Goal: Answer question/provide support: Share knowledge or assist other users

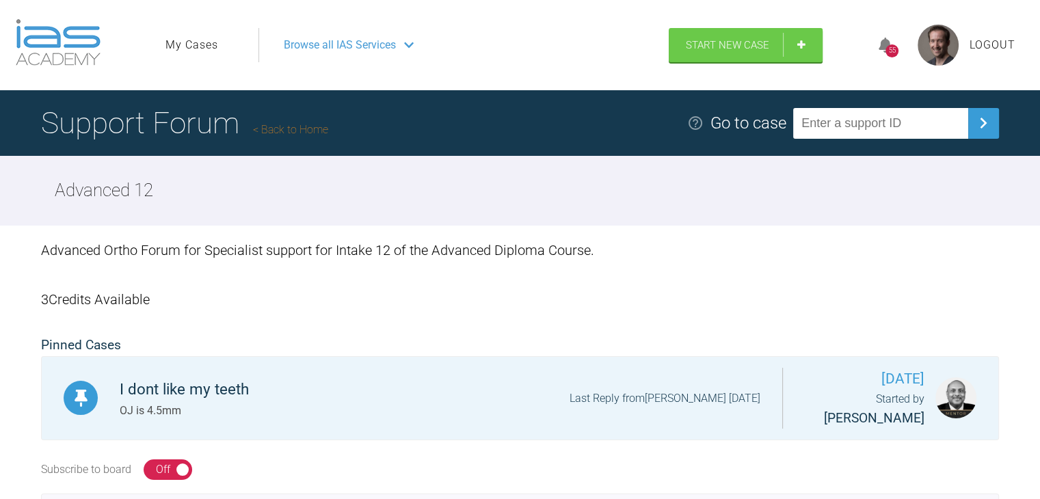
click at [875, 38] on div "55" at bounding box center [892, 45] width 51 height 32
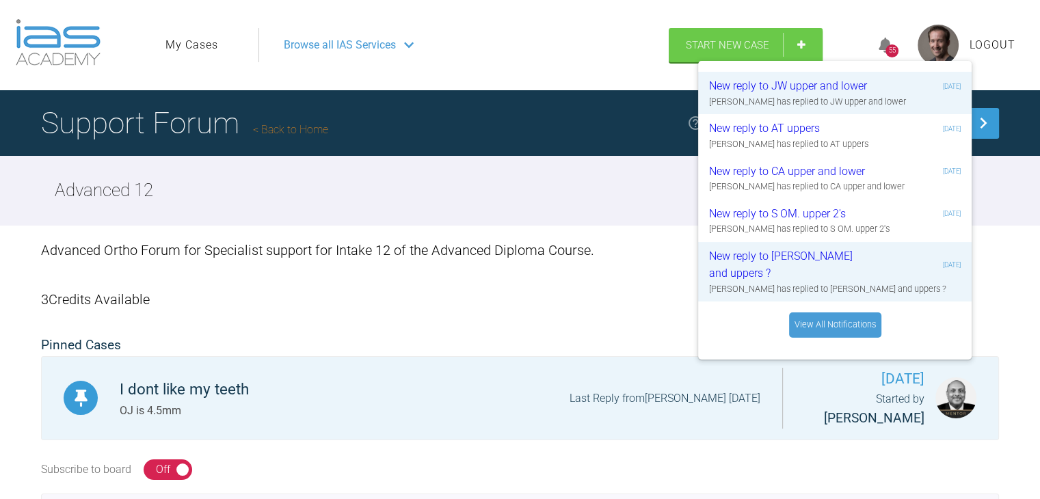
click at [876, 38] on div "55" at bounding box center [892, 45] width 51 height 32
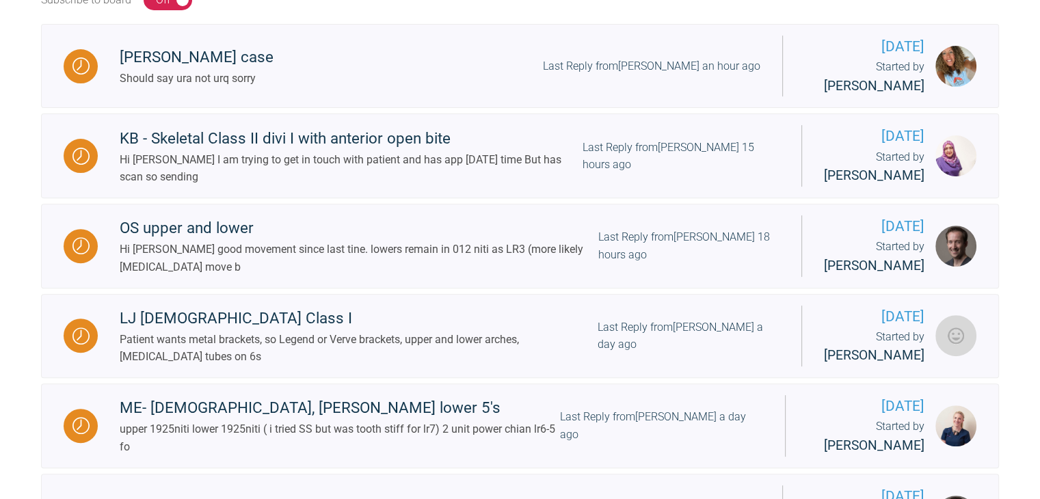
scroll to position [492, 0]
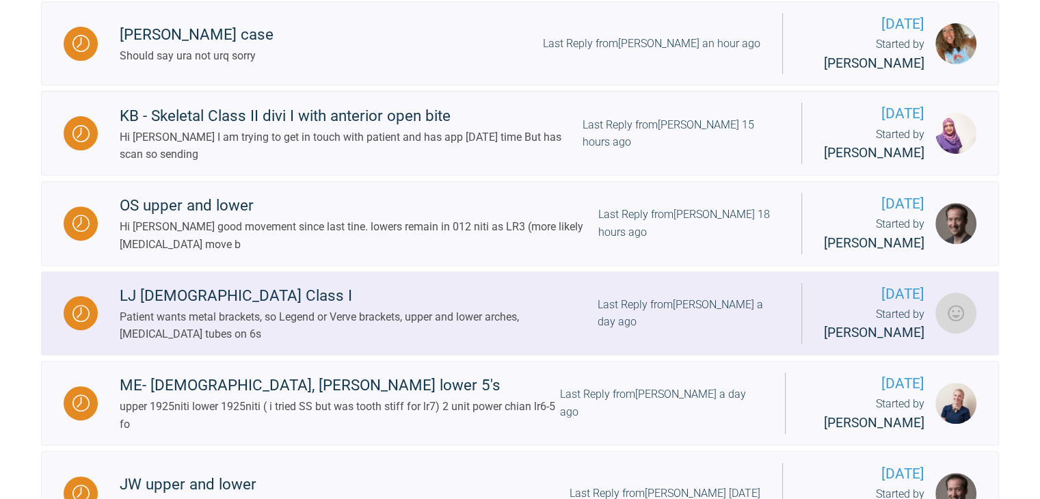
click at [239, 324] on div "Patient wants metal brackets, so Legend or Verve brackets, upper and lower arch…" at bounding box center [359, 325] width 478 height 35
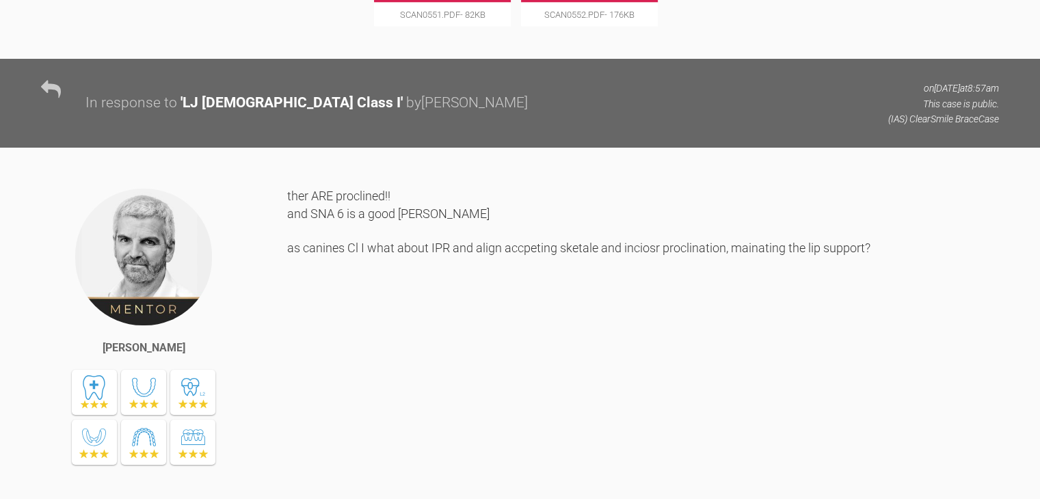
scroll to position [2566, 0]
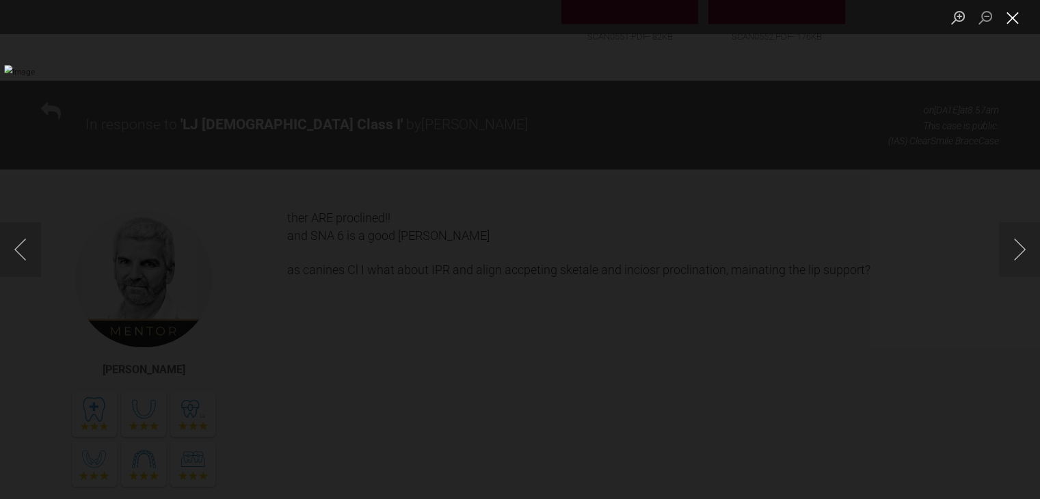
click at [1011, 18] on button "Close lightbox" at bounding box center [1012, 17] width 27 height 24
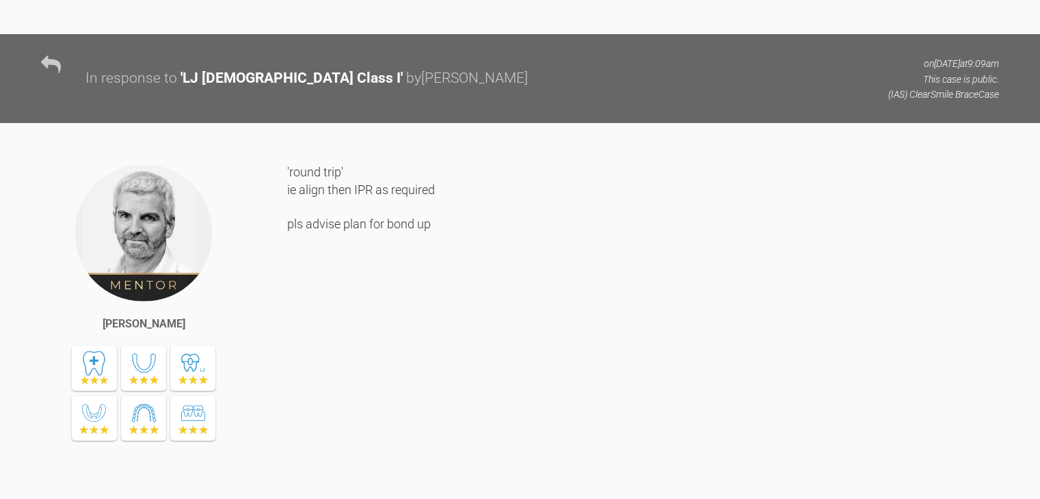
scroll to position [3558, 0]
